Goal: Task Accomplishment & Management: Use online tool/utility

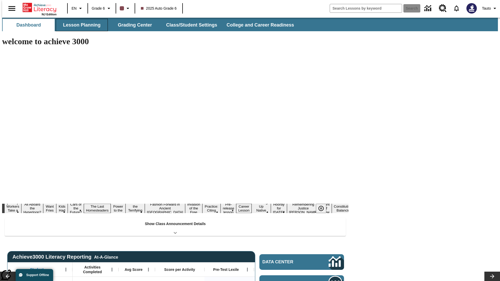
click at [80, 25] on button "Lesson Planning" at bounding box center [82, 25] width 52 height 13
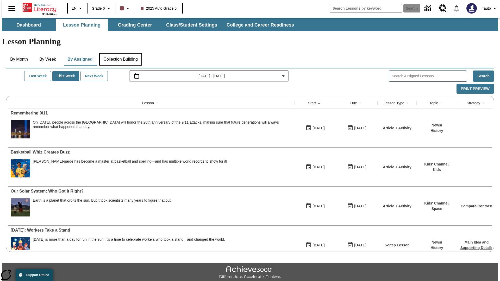
click at [120, 53] on button "Collection Building" at bounding box center [120, 59] width 43 height 13
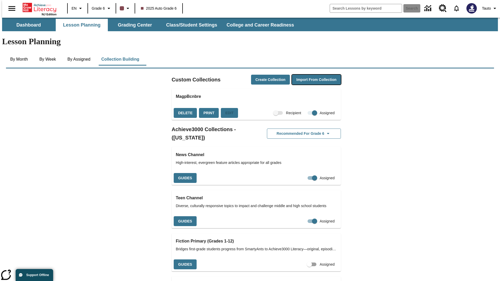
click at [307, 75] on button "Import from Collection" at bounding box center [316, 80] width 49 height 10
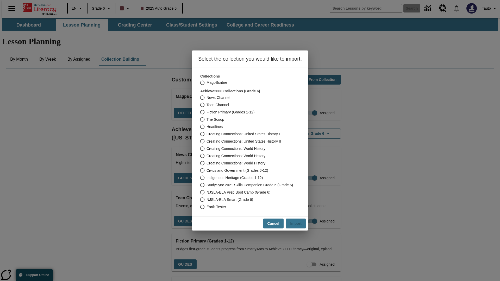
click at [247, 127] on label "Headlines" at bounding box center [247, 126] width 100 height 7
click at [207, 127] on input "Headlines" at bounding box center [201, 126] width 9 height 7
radio input "true"
click at [298, 224] on button "Import" at bounding box center [296, 224] width 20 height 10
